Goal: Information Seeking & Learning: Learn about a topic

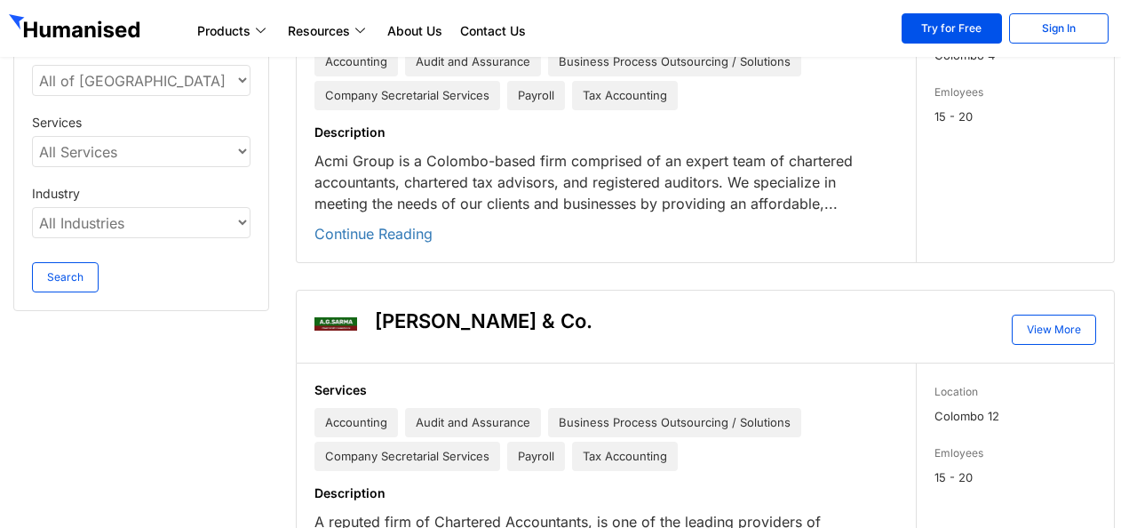
scroll to position [711, 0]
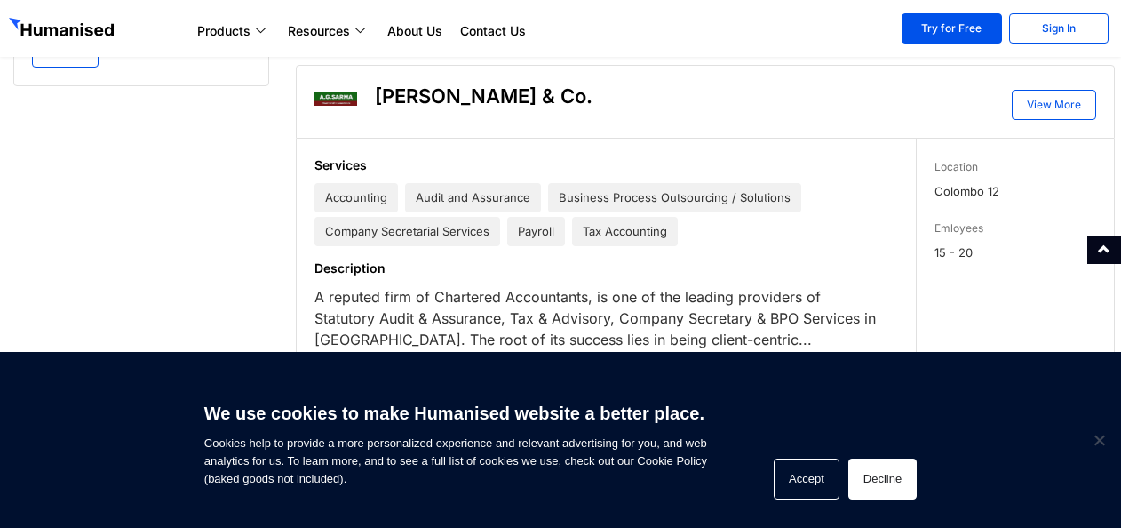
click at [899, 477] on button "Decline" at bounding box center [882, 478] width 68 height 41
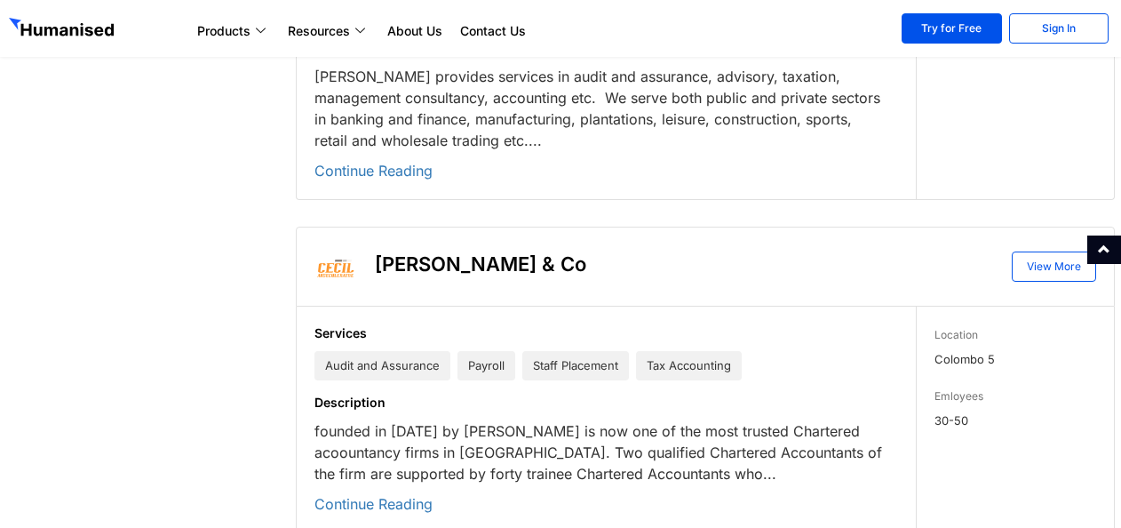
scroll to position [5025, 0]
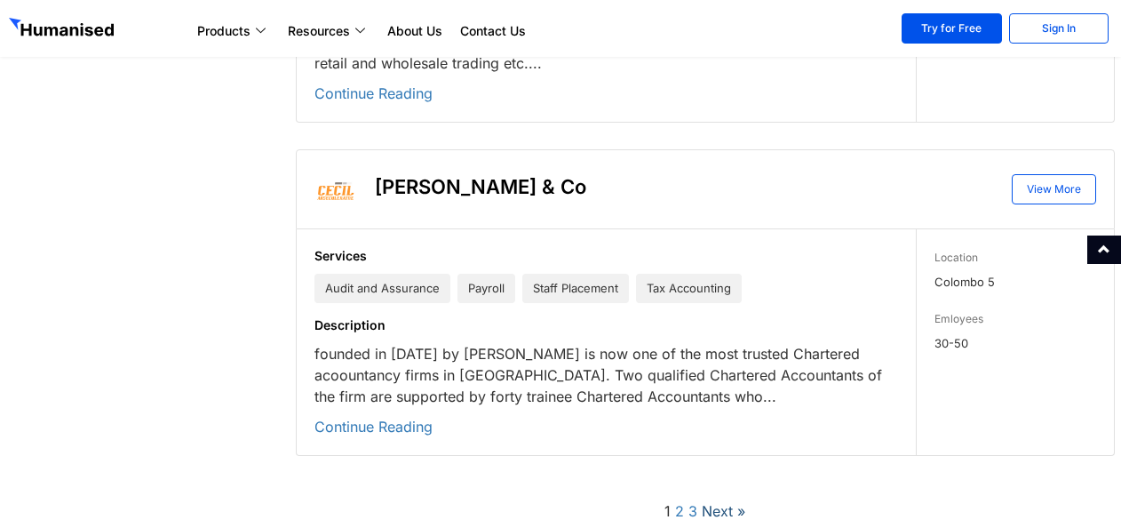
click at [727, 502] on link "Next »" at bounding box center [724, 511] width 44 height 18
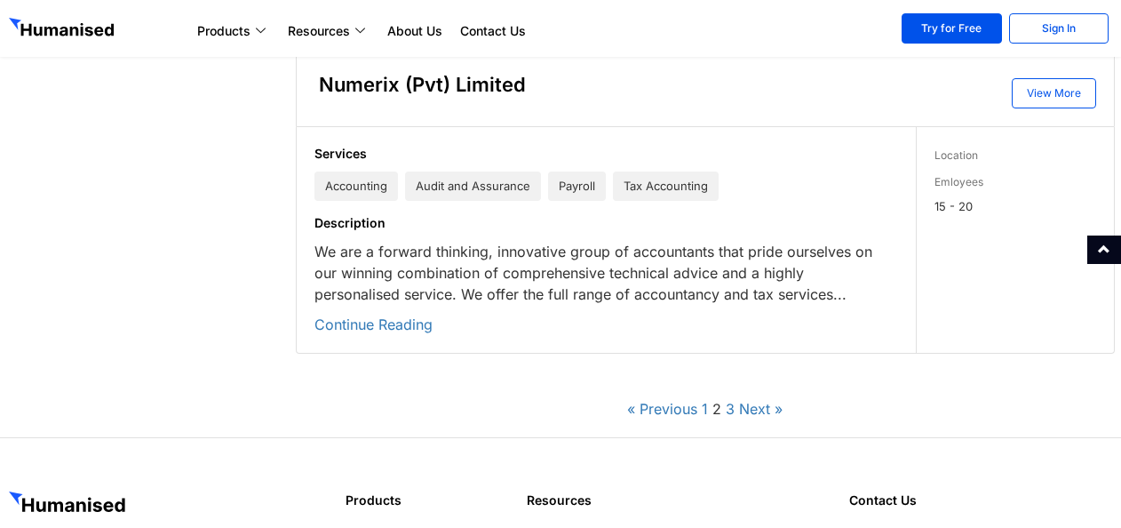
scroll to position [5570, 0]
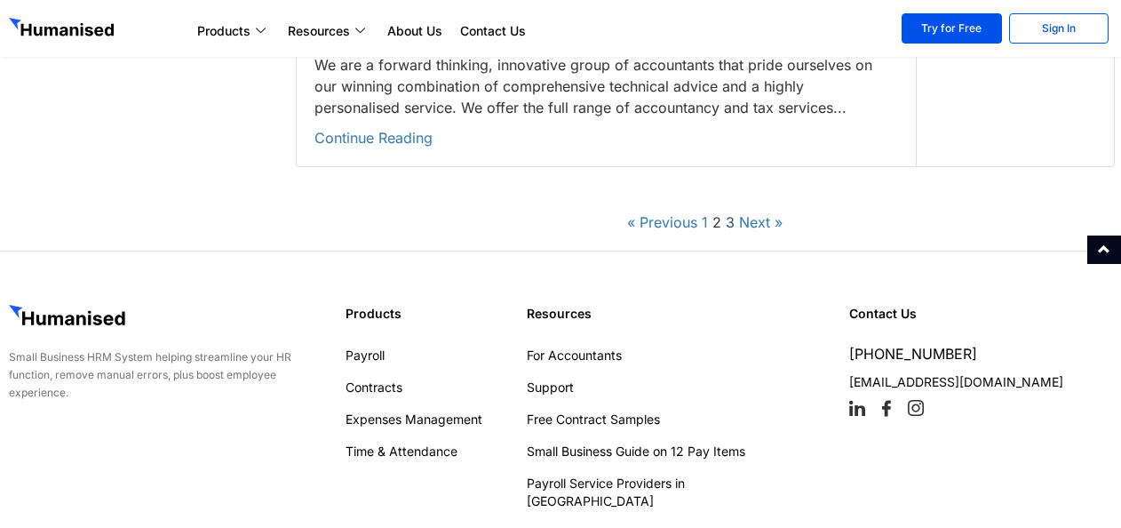
click at [728, 213] on link "3" at bounding box center [730, 222] width 9 height 18
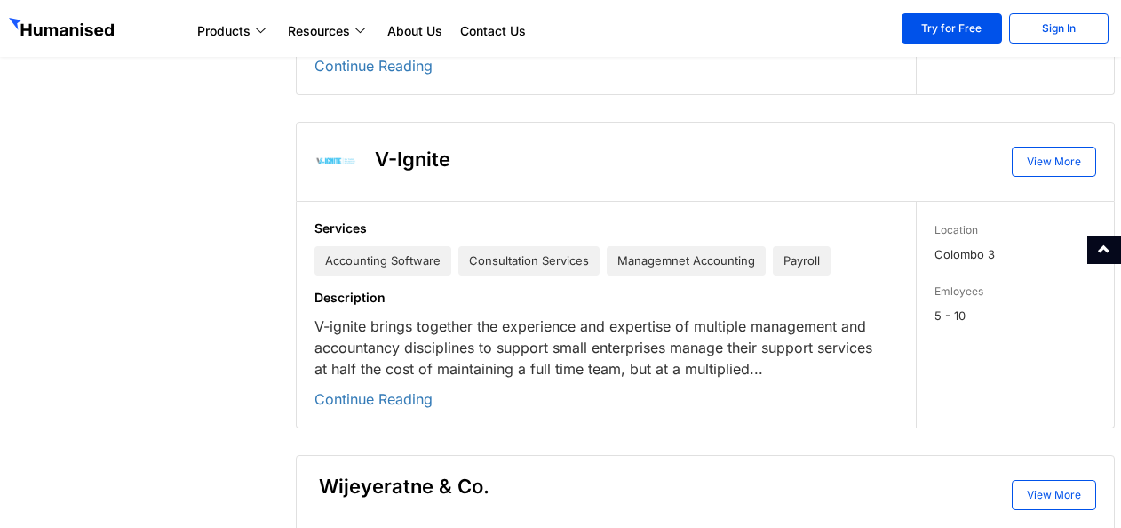
scroll to position [5153, 0]
